Goal: Use online tool/utility: Utilize a website feature to perform a specific function

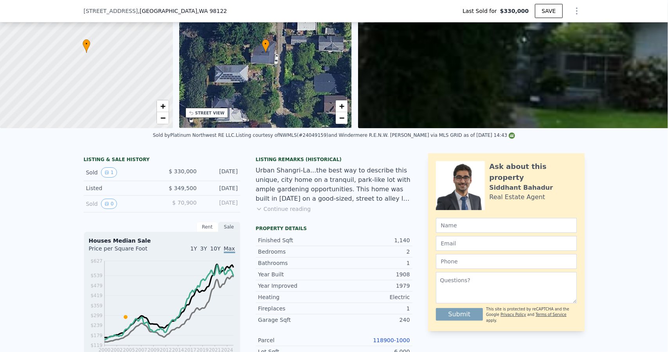
scroll to position [232, 0]
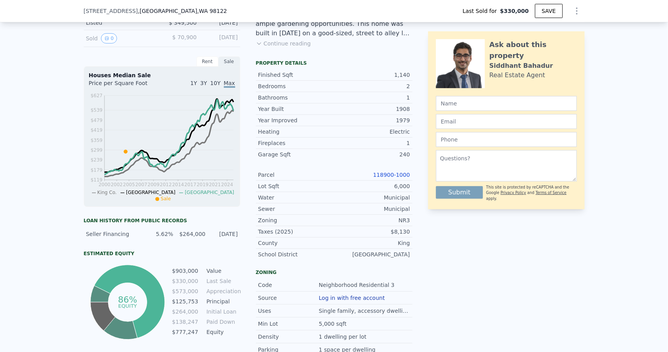
drag, startPoint x: 344, startPoint y: 184, endPoint x: 338, endPoint y: 179, distance: 7.6
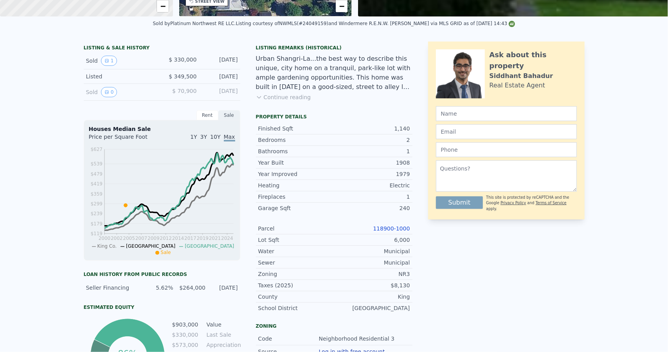
scroll to position [3, 0]
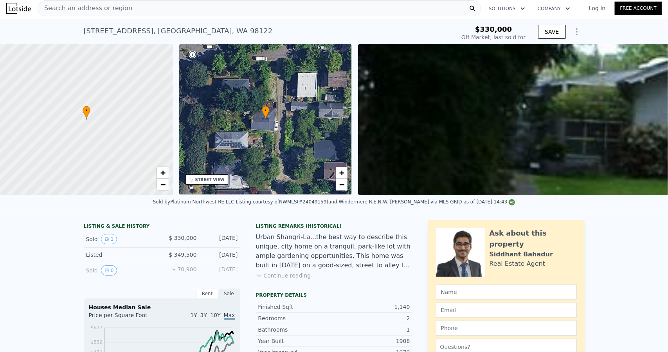
click at [573, 31] on icon "Show Options" at bounding box center [576, 31] width 9 height 9
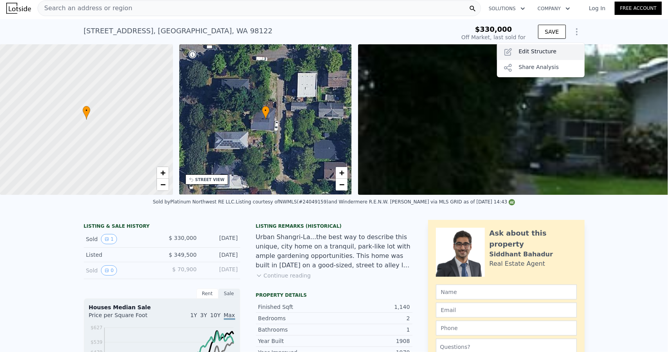
click at [550, 55] on div "Edit Structure" at bounding box center [541, 52] width 88 height 16
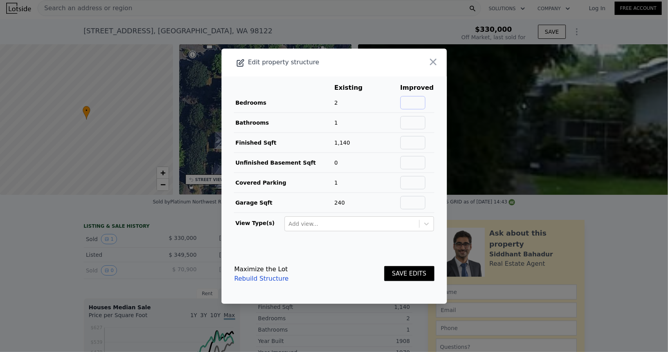
click at [409, 98] on input "text" at bounding box center [412, 102] width 25 height 13
type input "4"
type input "2"
type input "1500"
click at [403, 269] on button "SAVE EDITS" at bounding box center [409, 273] width 50 height 15
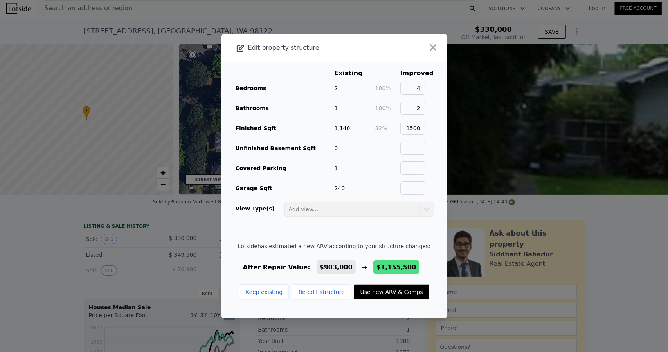
click at [379, 293] on button "Use new ARV & Comps" at bounding box center [391, 291] width 75 height 15
type input "0"
type input "1122"
type input "2000"
type input "3600"
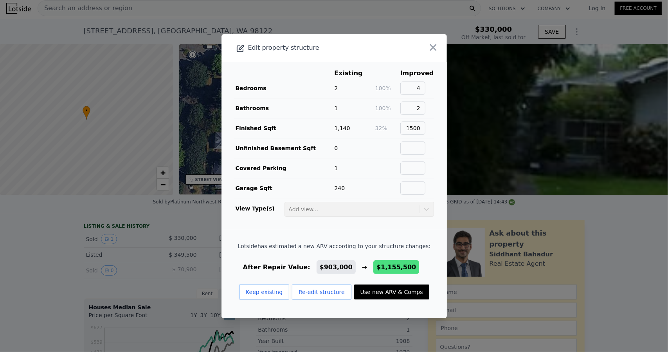
type input "6000"
type input "$ 1,155,500"
type input "$ 710,651"
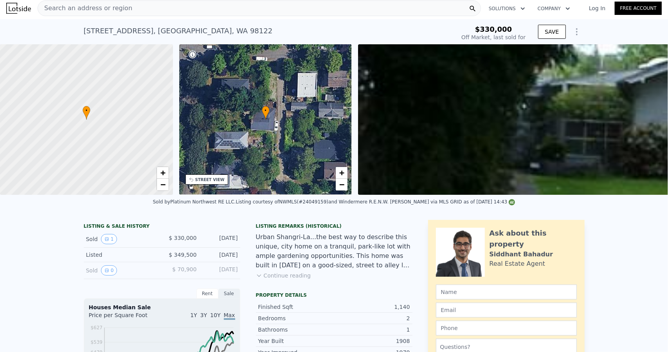
type input "2"
type input "1"
type input "840"
type input "1560"
type input "3500"
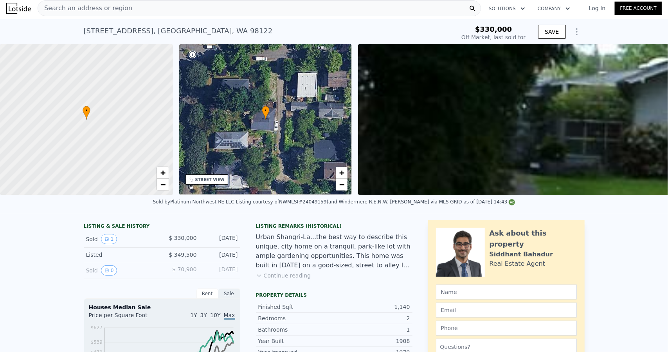
type input "5520"
type input "$ 903,000"
type input "$ 476,702"
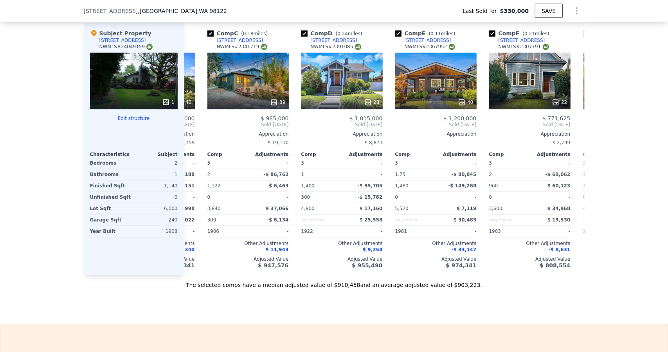
scroll to position [0, 278]
